Goal: Communication & Community: Ask a question

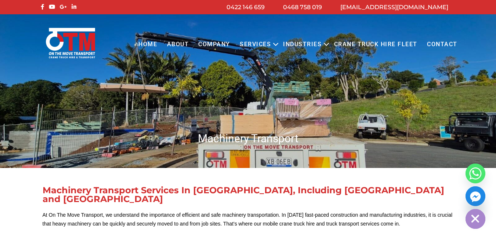
click at [442, 46] on link "Contact" at bounding box center [442, 45] width 40 height 20
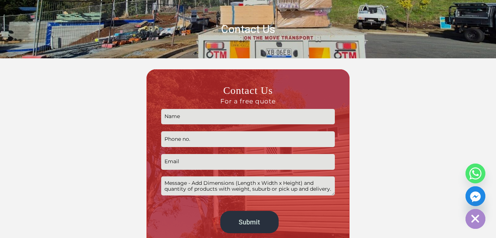
scroll to position [147, 0]
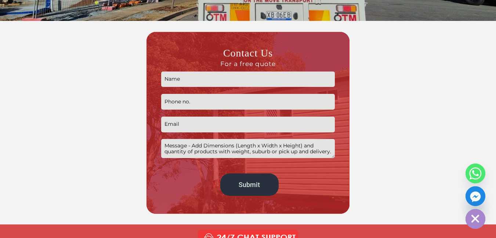
click at [227, 77] on input "Contact form" at bounding box center [248, 80] width 174 height 16
type input "Jaxon Feetham"
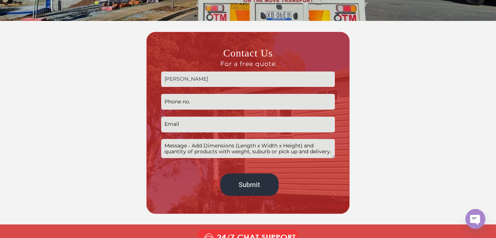
type input "09830152514"
type input "feethamjaxon@gmail.com"
click at [203, 150] on textarea "Contact form" at bounding box center [248, 148] width 174 height 19
paste textarea "Hello , I hope this message finds you well. I noticed that your website is not …"
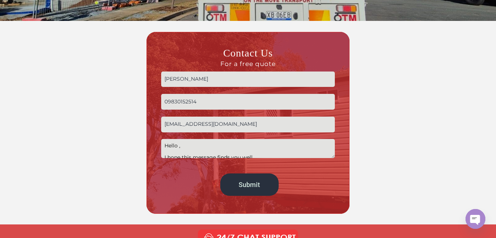
scroll to position [97, 0]
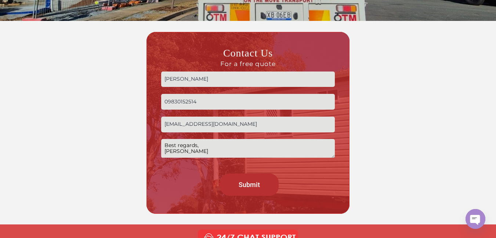
type textarea "Hello , I hope this message finds you well. I noticed that your website is not …"
click at [250, 181] on input "Submit" at bounding box center [249, 185] width 58 height 22
